Goal: Information Seeking & Learning: Understand process/instructions

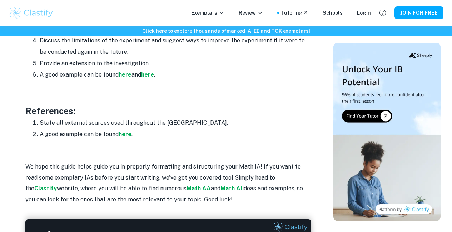
scroll to position [917, 0]
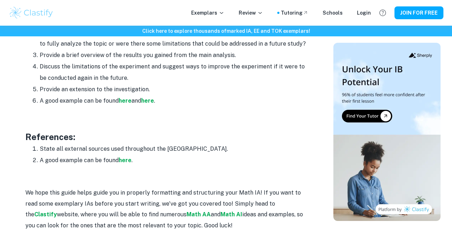
click at [133, 164] on li "A good example can be found here ." at bounding box center [175, 160] width 271 height 11
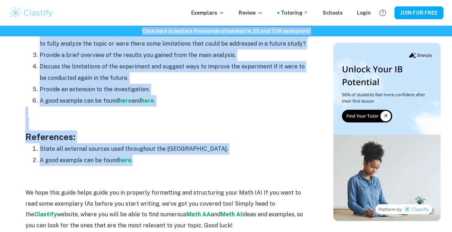
drag, startPoint x: 132, startPoint y: 165, endPoint x: 53, endPoint y: 63, distance: 129.2
click at [66, 94] on li "Provide an extension to the investigation." at bounding box center [175, 89] width 271 height 11
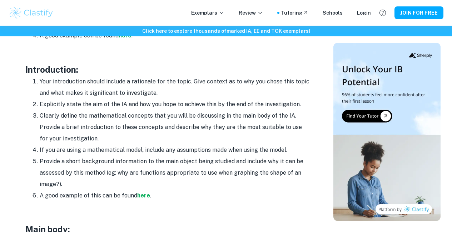
scroll to position [442, 0]
drag, startPoint x: 28, startPoint y: 72, endPoint x: 142, endPoint y: 184, distance: 160.0
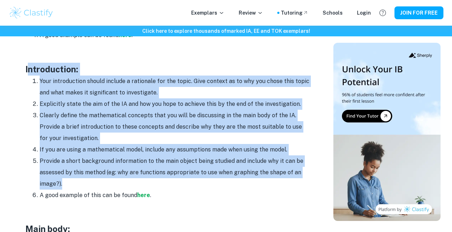
drag, startPoint x: 28, startPoint y: 72, endPoint x: 148, endPoint y: 183, distance: 164.2
click at [148, 183] on li "Provide a short background information to the main object being studied and inc…" at bounding box center [175, 173] width 271 height 34
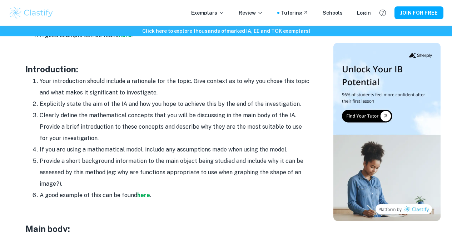
drag, startPoint x: 26, startPoint y: 74, endPoint x: 160, endPoint y: 198, distance: 182.8
click at [160, 198] on li "A good example of this can be found here ." at bounding box center [175, 195] width 271 height 11
drag, startPoint x: 157, startPoint y: 201, endPoint x: 9, endPoint y: 74, distance: 195.6
click at [9, 74] on div "Math IA Format and Structure By [PERSON_NAME] • [DATE] Get feedback on your Mat…" at bounding box center [226, 221] width 434 height 1216
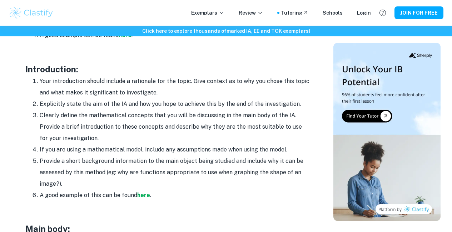
click at [77, 123] on li "Clearly define the mathematical concepts that you will be discussing in the mai…" at bounding box center [175, 127] width 271 height 34
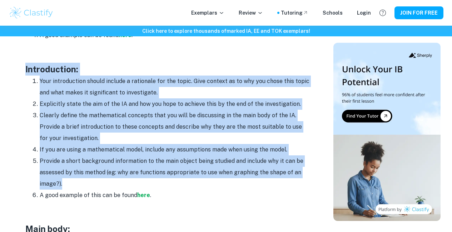
drag, startPoint x: 64, startPoint y: 188, endPoint x: 26, endPoint y: 71, distance: 122.5
click at [23, 69] on div "Math IA Format and Structure By [PERSON_NAME] • [DATE] Get feedback on your Mat…" at bounding box center [167, 221] width 313 height 1199
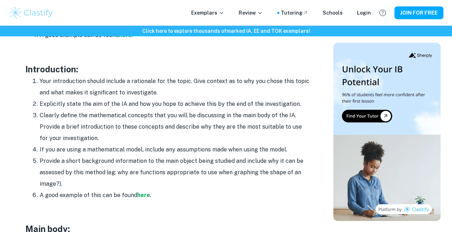
click at [55, 104] on li "Explicitly state the aim of the IA and how you hope to achieve this by the end …" at bounding box center [175, 104] width 271 height 11
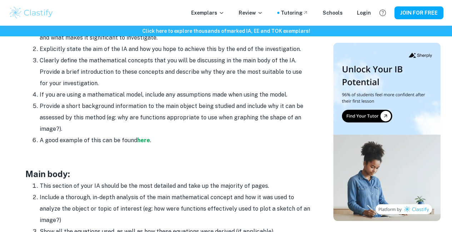
scroll to position [489, 0]
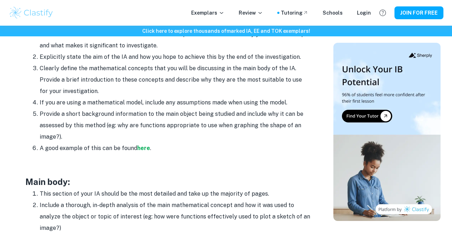
click at [60, 142] on li "Provide a short background information to the main object being studied and inc…" at bounding box center [175, 126] width 271 height 34
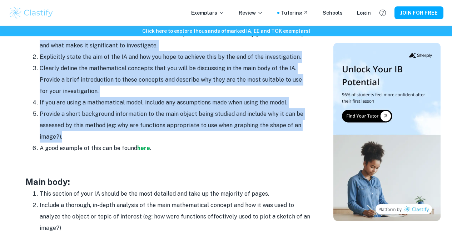
drag, startPoint x: 61, startPoint y: 142, endPoint x: 40, endPoint y: 55, distance: 89.1
click at [40, 55] on ol "Your introduction should include a rationale for the topic. Give context as to …" at bounding box center [168, 92] width 286 height 126
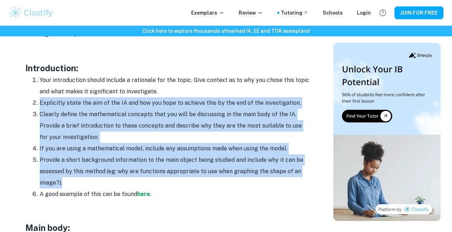
scroll to position [433, 0]
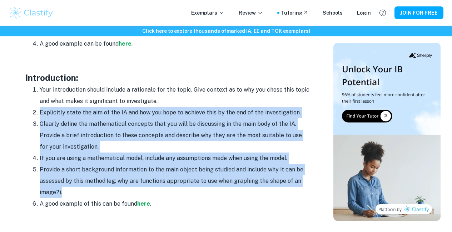
click at [34, 80] on h3 "Introduction:" at bounding box center [168, 77] width 286 height 13
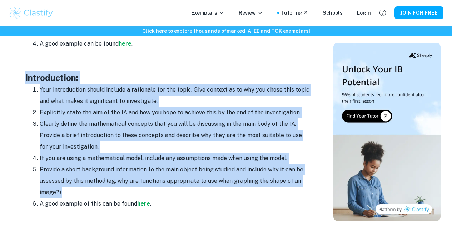
drag, startPoint x: 25, startPoint y: 79, endPoint x: 69, endPoint y: 195, distance: 123.6
copy div "Introduction: Your introduction should include a rationale for the topic. Give …"
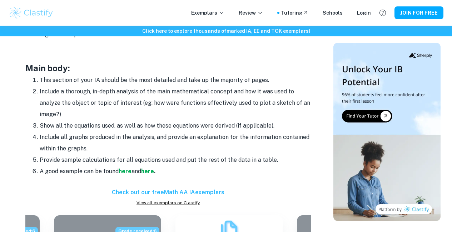
scroll to position [639, 0]
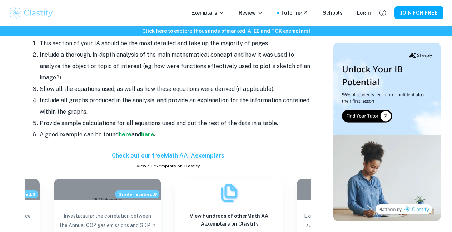
click at [173, 125] on li "Provide sample calculations for all equations used and put the rest of the data…" at bounding box center [175, 123] width 271 height 11
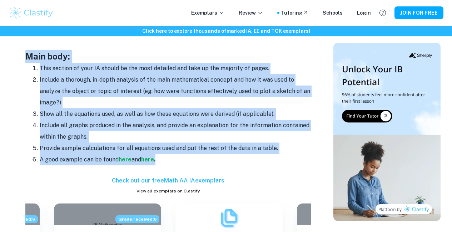
drag, startPoint x: 30, startPoint y: 57, endPoint x: 176, endPoint y: 166, distance: 181.7
click at [176, 166] on div "Your Math IA is a great way to show mastery of course concepts and the applicat…" at bounding box center [168, 103] width 286 height 859
copy div "Main body: This section of your IA should be the most detailed and take up the …"
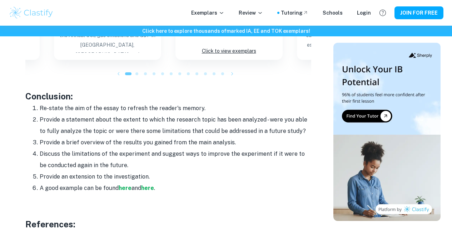
scroll to position [836, 0]
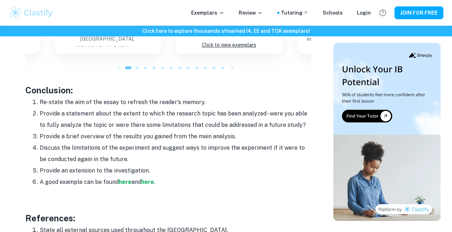
drag, startPoint x: 26, startPoint y: 93, endPoint x: 165, endPoint y: 184, distance: 166.8
click at [148, 172] on li "Provide an extension to the investigation." at bounding box center [175, 170] width 271 height 11
drag, startPoint x: 153, startPoint y: 173, endPoint x: 17, endPoint y: 86, distance: 161.7
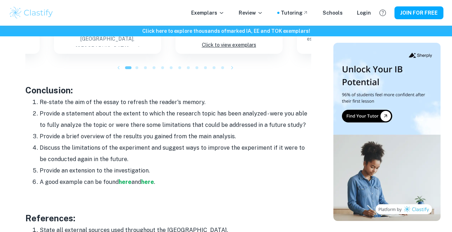
copy div "Conclusion: Re-state the aim of the essay to refresh the reader's memory. Provi…"
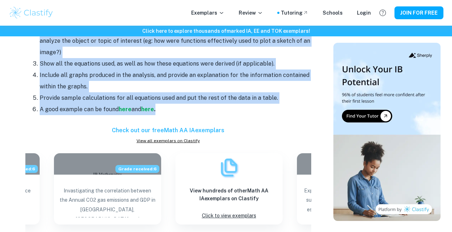
scroll to position [592, 0]
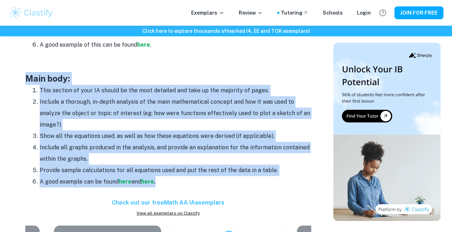
click at [140, 72] on p at bounding box center [168, 66] width 286 height 11
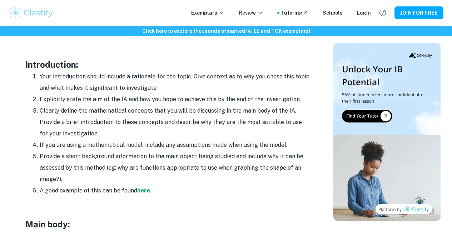
scroll to position [512, 0]
